Goal: Check status: Check status

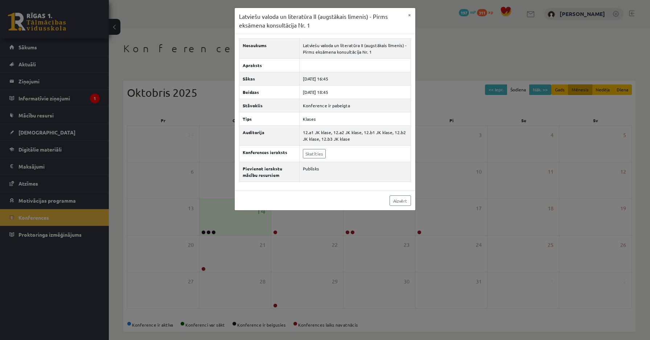
click at [437, 83] on div "Latviešu valoda un literatūra II (augstākais līmenis) - Pirms eksāmena konsultā…" at bounding box center [325, 170] width 650 height 340
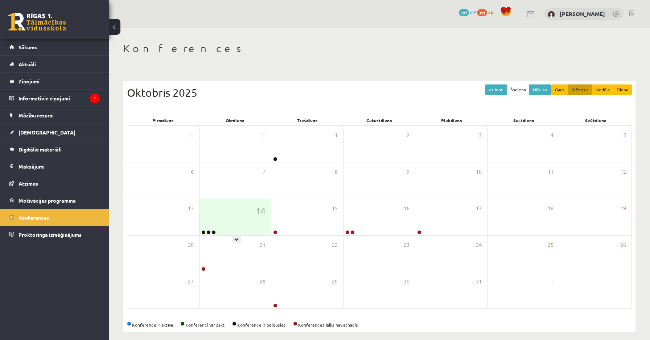
click at [210, 205] on div "14" at bounding box center [235, 217] width 72 height 36
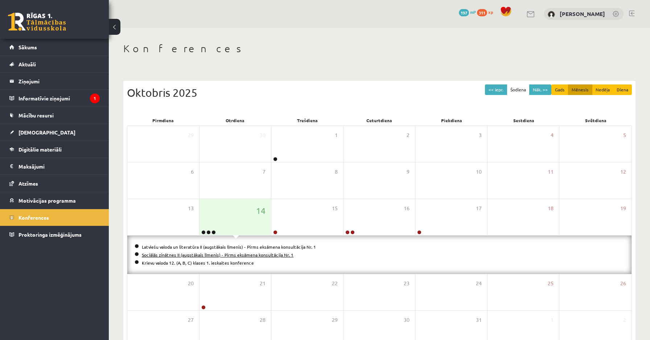
click at [233, 255] on link "Sociālās zinātnes II (augstākais līmenis) - Pirms eksāmena konsultācija Nr. 1" at bounding box center [218, 255] width 152 height 6
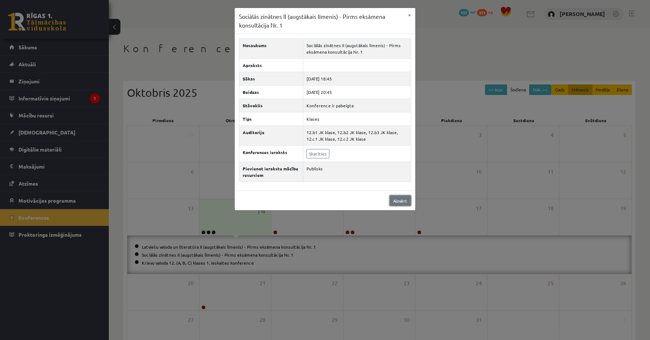
click at [403, 200] on link "Aizvērt" at bounding box center [399, 200] width 21 height 11
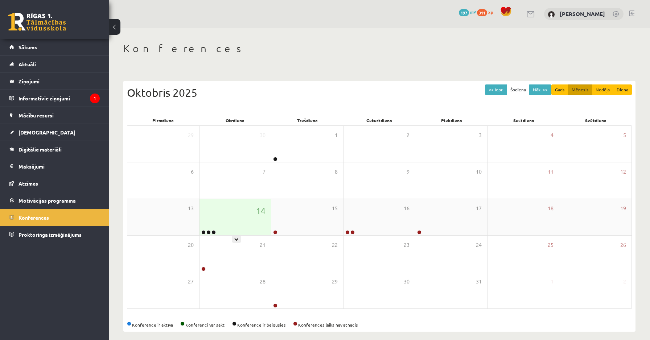
click at [253, 227] on div "14" at bounding box center [235, 217] width 72 height 36
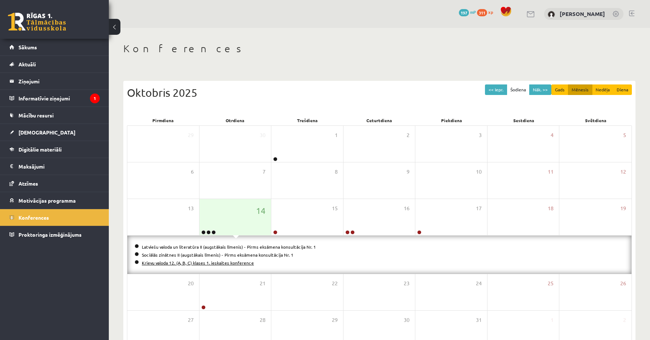
click at [210, 261] on link "Krievu valoda 12. (A, B, C) klases 1. ieskaites konference" at bounding box center [198, 263] width 112 height 6
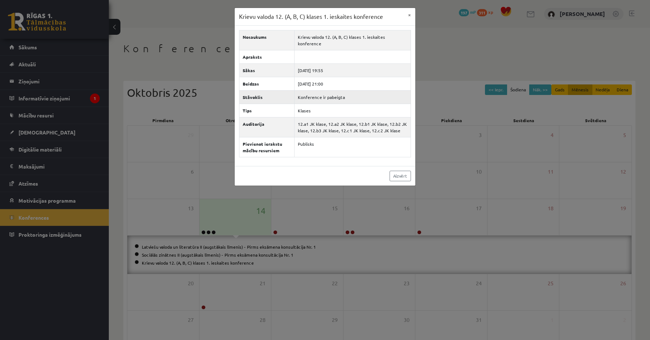
click at [326, 91] on td "Konference ir pabeigta" at bounding box center [352, 96] width 116 height 13
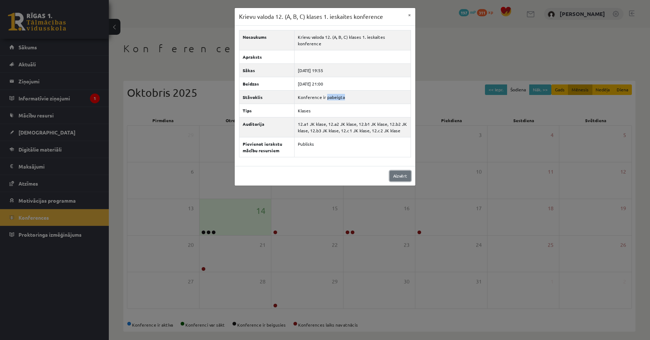
click at [394, 171] on link "Aizvērt" at bounding box center [399, 176] width 21 height 11
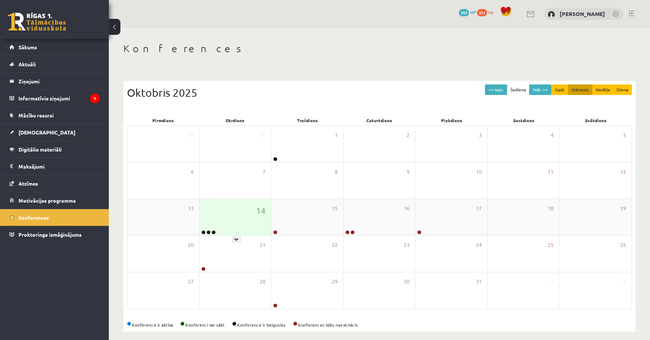
click at [234, 218] on div "14" at bounding box center [235, 217] width 72 height 36
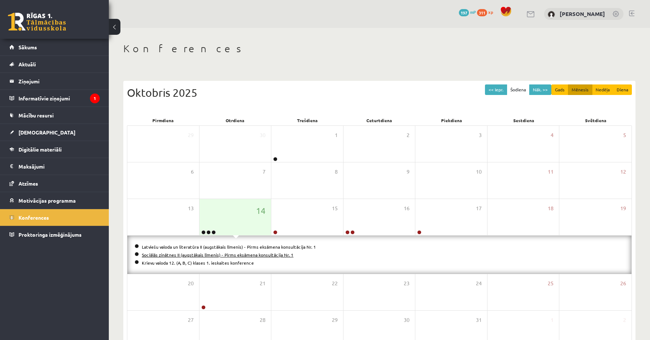
click at [218, 253] on link "Sociālās zinātnes II (augstākais līmenis) - Pirms eksāmena konsultācija Nr. 1" at bounding box center [218, 255] width 152 height 6
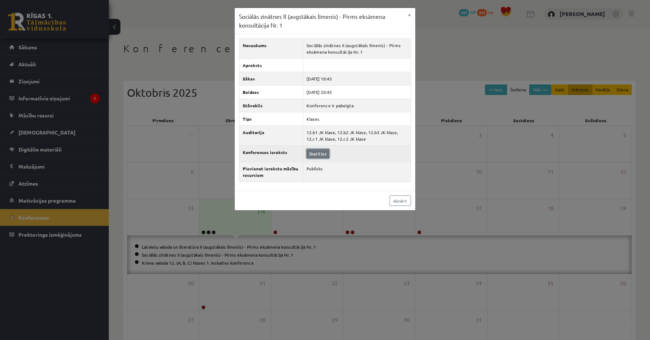
click at [313, 154] on link "Skatīties" at bounding box center [317, 153] width 23 height 9
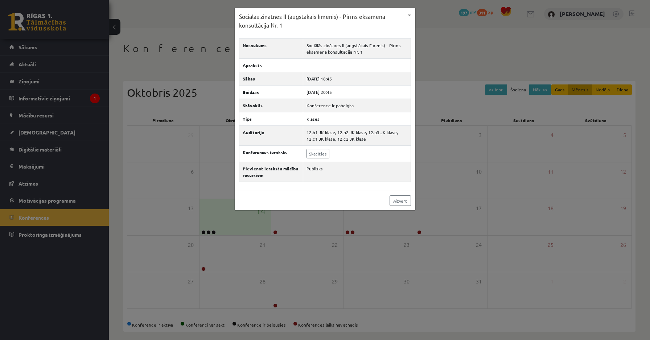
click at [193, 28] on div "Sociālās zinātnes II (augstākais līmenis) - Pirms eksāmena konsultācija Nr. 1 ×…" at bounding box center [325, 170] width 650 height 340
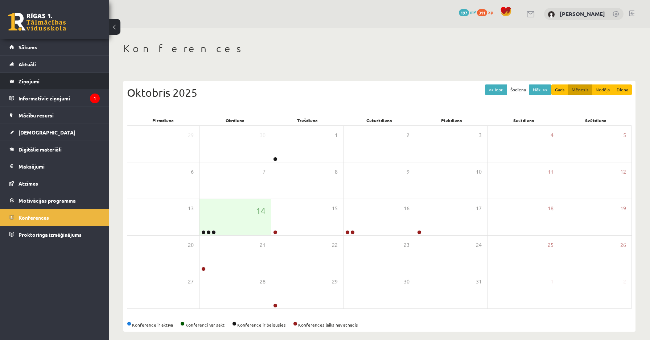
click at [37, 83] on legend "Ziņojumi 0" at bounding box center [58, 81] width 81 height 17
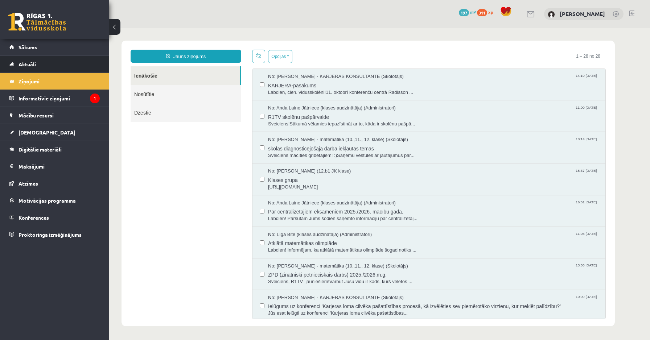
click at [28, 63] on span "Aktuāli" at bounding box center [26, 64] width 17 height 7
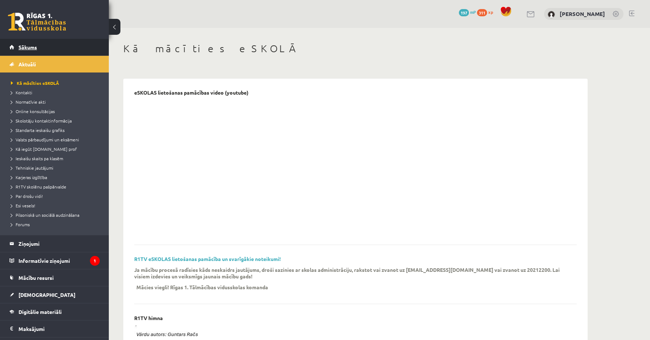
click at [29, 50] on link "Sākums" at bounding box center [54, 47] width 90 height 17
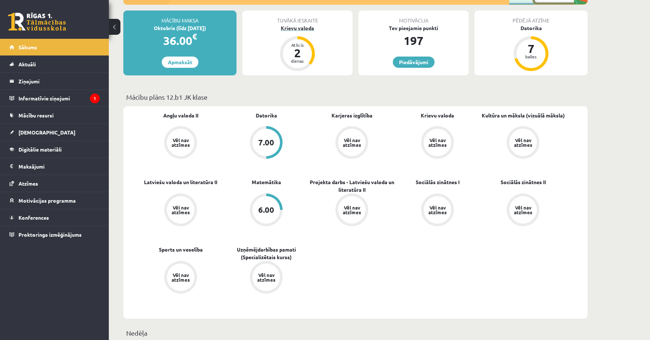
scroll to position [177, 0]
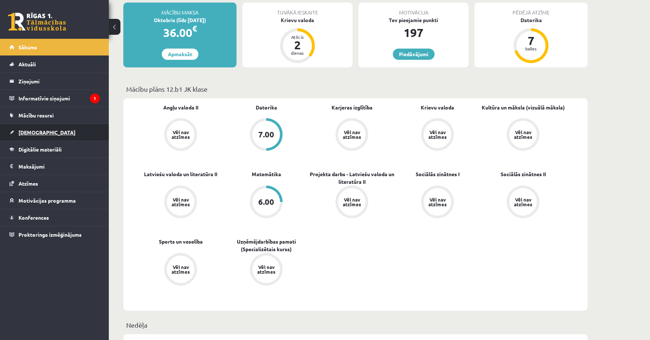
click at [51, 129] on link "[DEMOGRAPHIC_DATA]" at bounding box center [54, 132] width 90 height 17
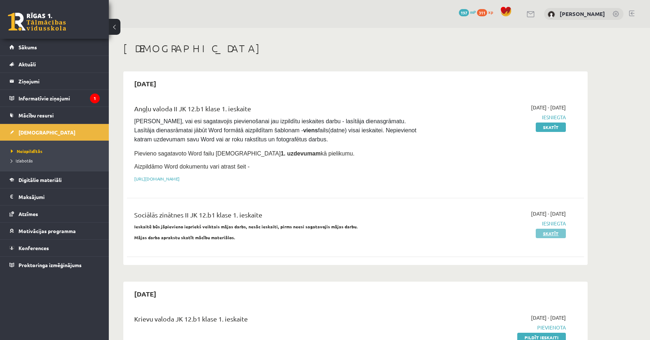
click at [549, 235] on link "Skatīt" at bounding box center [551, 233] width 30 height 9
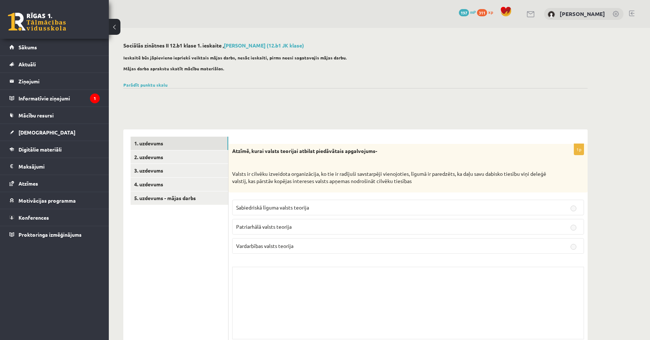
scroll to position [25, 0]
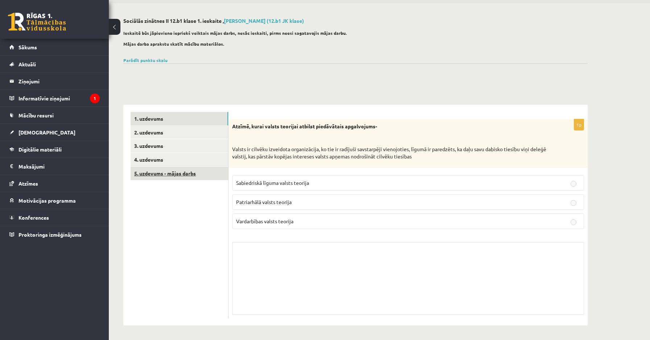
click at [203, 178] on link "5. uzdevums - mājas darbs" at bounding box center [180, 173] width 98 height 13
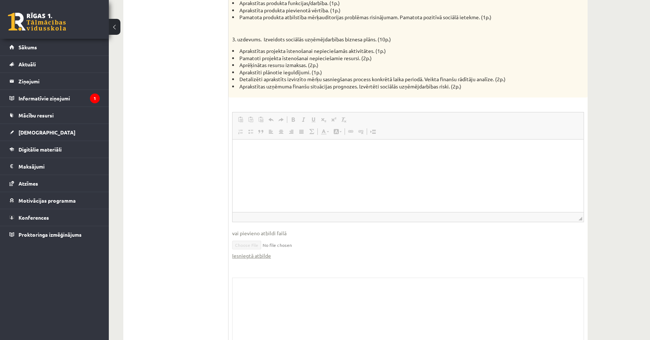
scroll to position [481, 0]
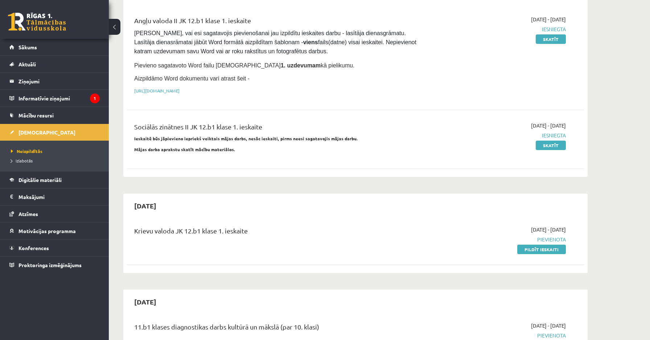
scroll to position [91, 0]
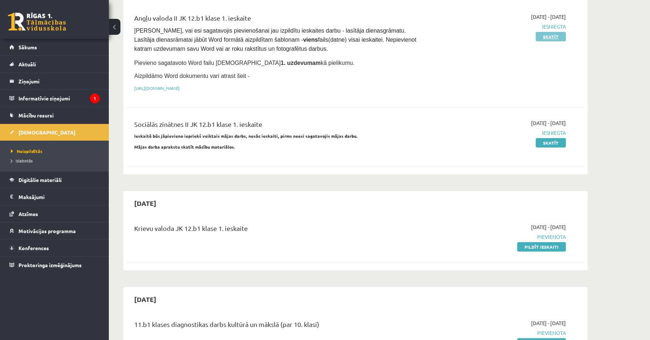
click at [558, 36] on link "Skatīt" at bounding box center [551, 36] width 30 height 9
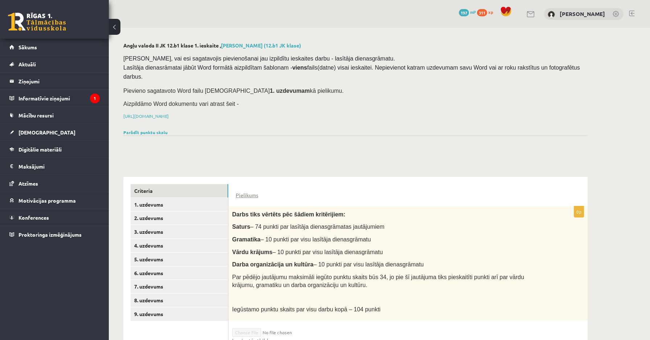
scroll to position [111, 0]
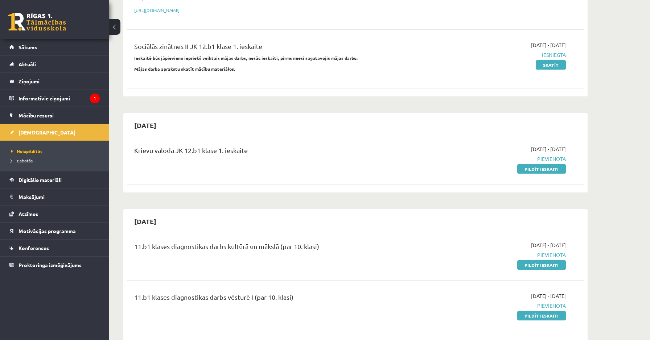
scroll to position [169, 0]
